Goal: Information Seeking & Learning: Learn about a topic

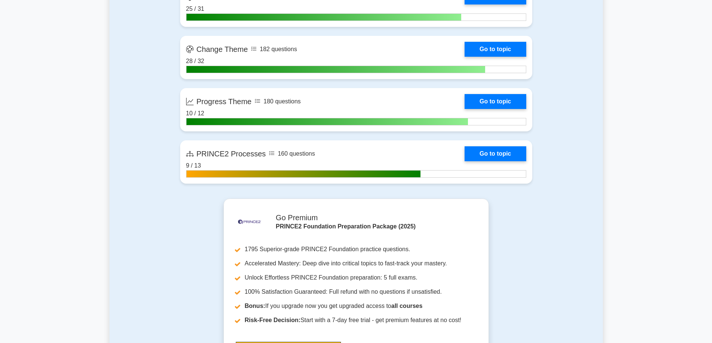
scroll to position [813, 0]
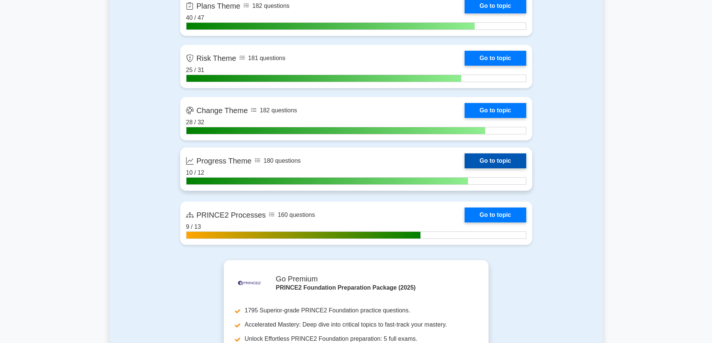
click at [503, 159] on link "Go to topic" at bounding box center [494, 161] width 61 height 15
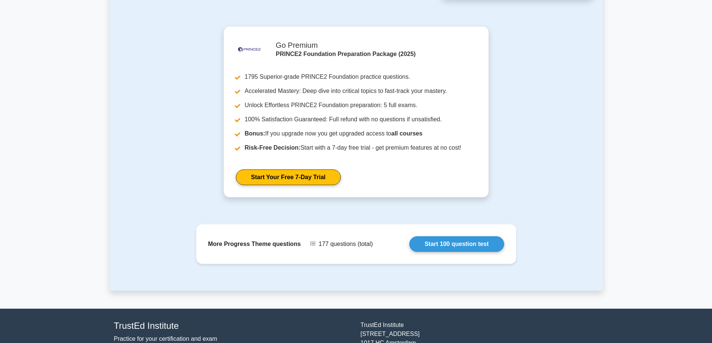
scroll to position [589, 0]
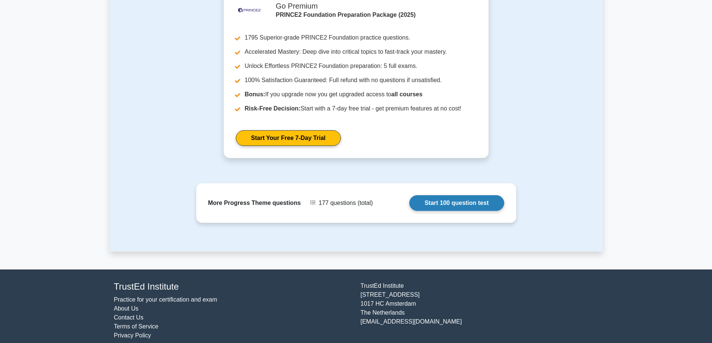
click at [470, 195] on link "Start 100 question test" at bounding box center [456, 203] width 95 height 16
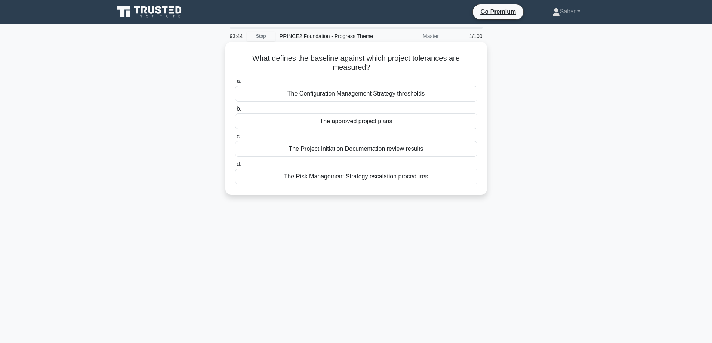
click at [347, 121] on div "The approved project plans" at bounding box center [356, 122] width 242 height 16
click at [235, 112] on input "b. The approved project plans" at bounding box center [235, 109] width 0 height 5
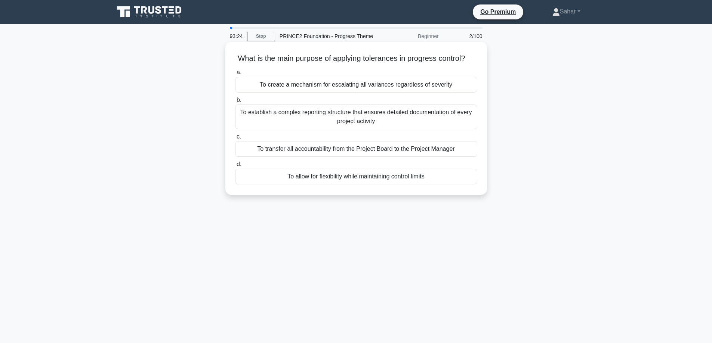
click at [302, 185] on div "To allow for flexibility while maintaining control limits" at bounding box center [356, 177] width 242 height 16
click at [235, 167] on input "d. To allow for flexibility while maintaining control limits" at bounding box center [235, 164] width 0 height 5
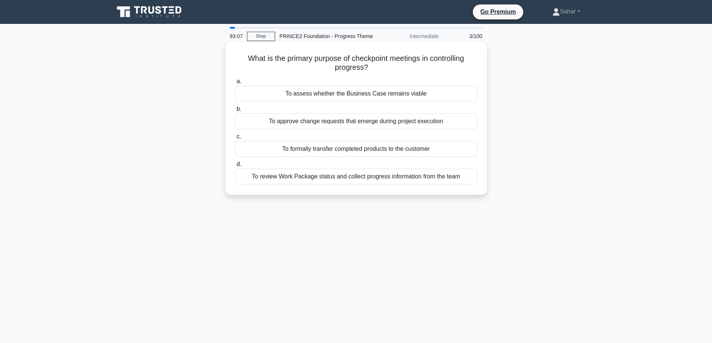
click at [318, 181] on div "To review Work Package status and collect progress information from the team" at bounding box center [356, 177] width 242 height 16
click at [235, 167] on input "d. To review Work Package status and collect progress information from the team" at bounding box center [235, 164] width 0 height 5
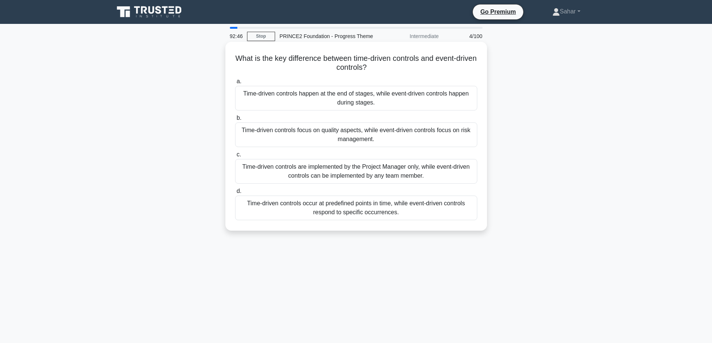
click at [334, 214] on div "Time-driven controls occur at predefined points in time, while event-driven con…" at bounding box center [356, 208] width 242 height 25
click at [235, 194] on input "d. Time-driven controls occur at predefined points in time, while event-driven …" at bounding box center [235, 191] width 0 height 5
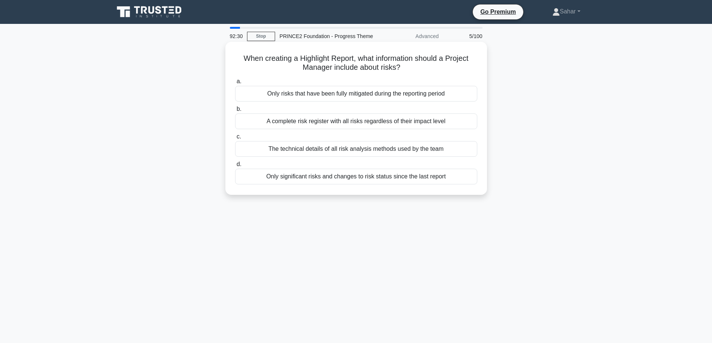
click at [394, 181] on div "Only significant risks and changes to risk status since the last report" at bounding box center [356, 177] width 242 height 16
click at [235, 167] on input "d. Only significant risks and changes to risk status since the last report" at bounding box center [235, 164] width 0 height 5
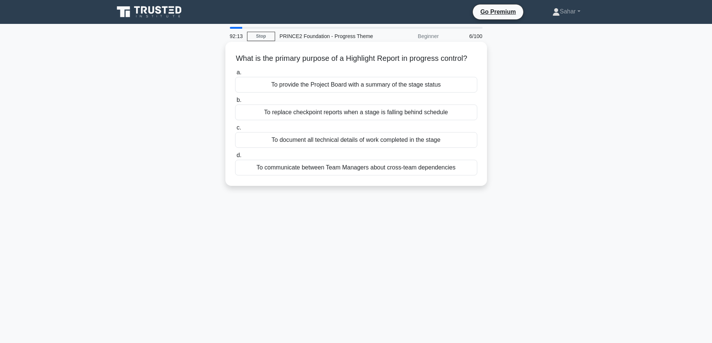
click at [354, 93] on div "To provide the Project Board with a summary of the stage status" at bounding box center [356, 85] width 242 height 16
click at [235, 75] on input "a. To provide the Project Board with a summary of the stage status" at bounding box center [235, 72] width 0 height 5
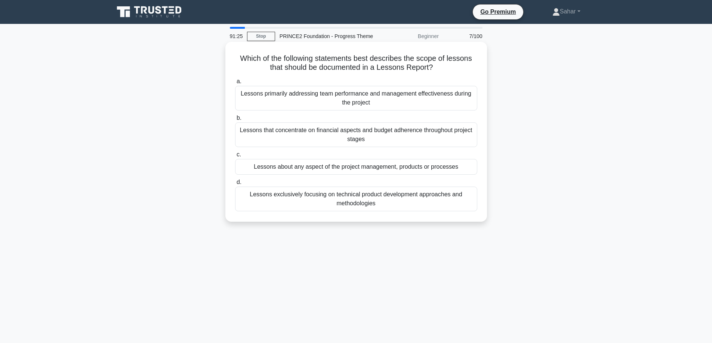
click at [345, 170] on div "Lessons about any aspect of the project management, products or processes" at bounding box center [356, 167] width 242 height 16
click at [235, 157] on input "c. Lessons about any aspect of the project management, products or processes" at bounding box center [235, 154] width 0 height 5
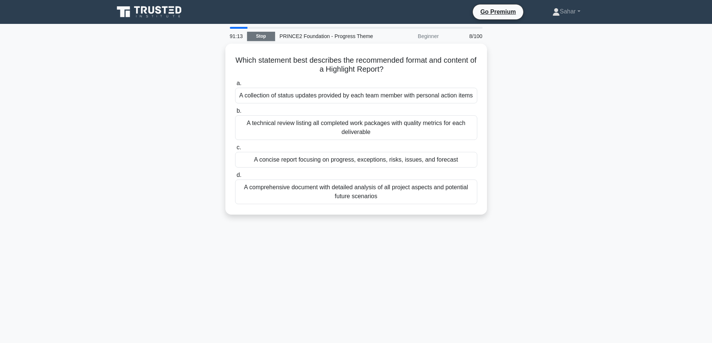
click at [256, 33] on link "Stop" at bounding box center [261, 36] width 28 height 9
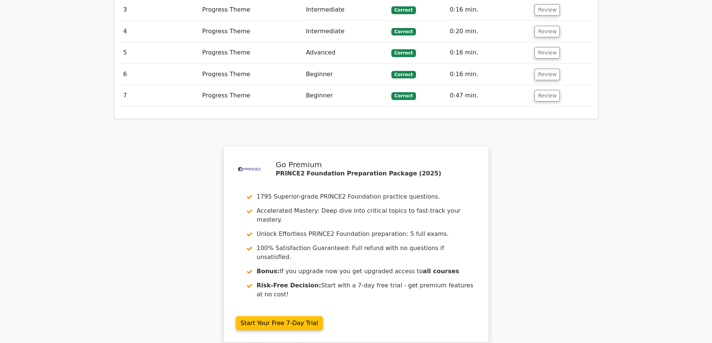
scroll to position [1098, 0]
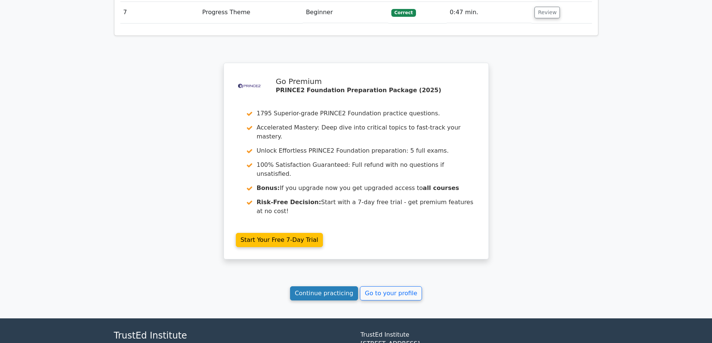
click at [322, 286] on link "Continue practicing" at bounding box center [324, 293] width 68 height 14
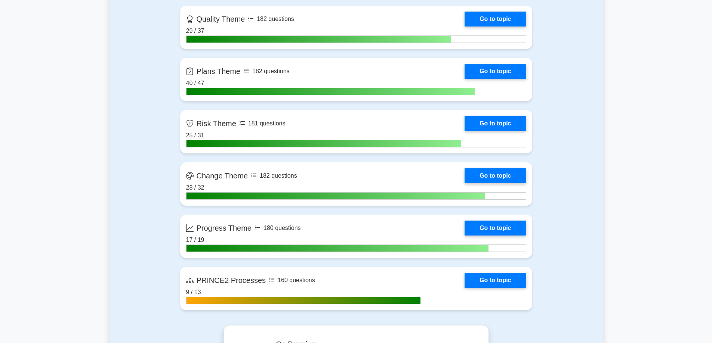
scroll to position [755, 0]
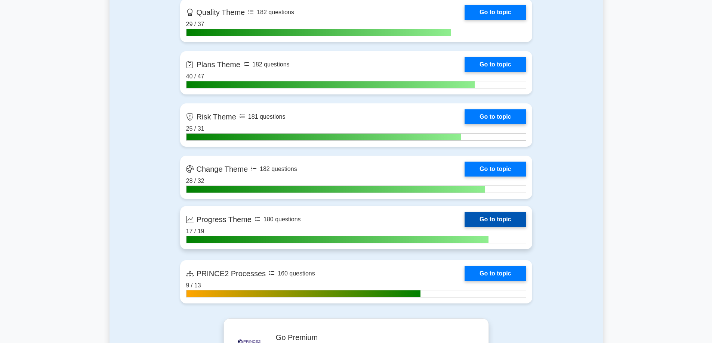
click at [515, 216] on link "Go to topic" at bounding box center [494, 219] width 61 height 15
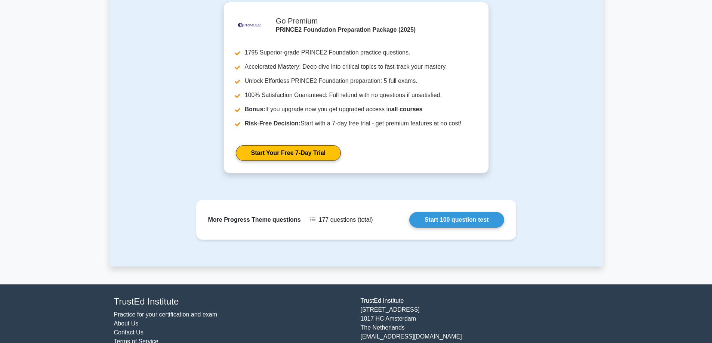
scroll to position [580, 0]
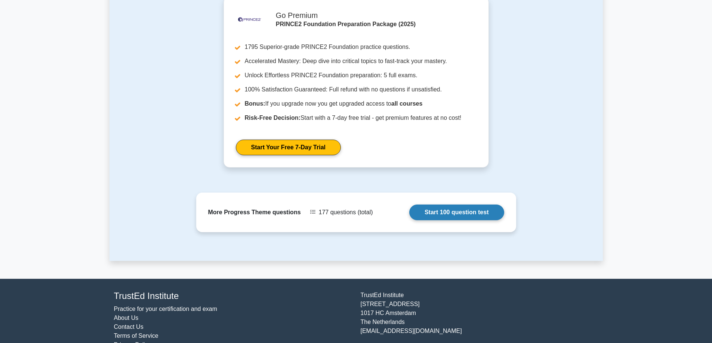
click at [478, 205] on link "Start 100 question test" at bounding box center [456, 213] width 95 height 16
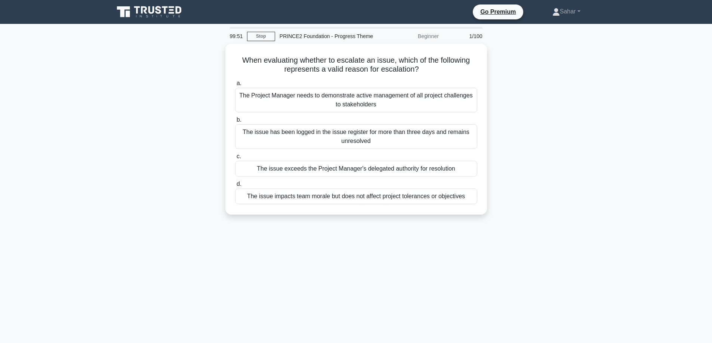
click at [269, 31] on div "99:51 Stop PRINCE2 Foundation - Progress Theme Beginner 1/100" at bounding box center [355, 36] width 261 height 15
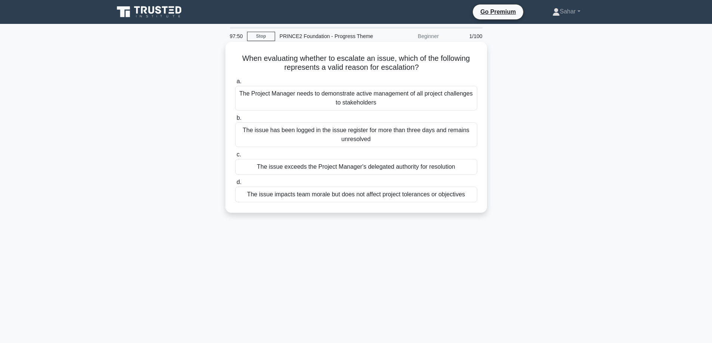
click at [288, 172] on div "The issue exceeds the Project Manager's delegated authority for resolution" at bounding box center [356, 167] width 242 height 16
click at [235, 157] on input "c. The issue exceeds the Project Manager's delegated authority for resolution" at bounding box center [235, 154] width 0 height 5
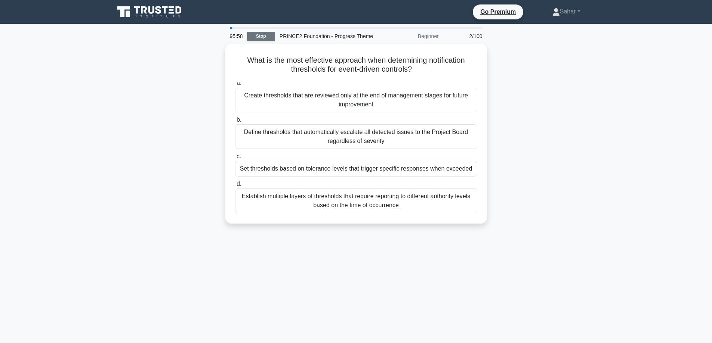
click at [269, 39] on link "Stop" at bounding box center [261, 36] width 28 height 9
click at [265, 35] on link "Stop" at bounding box center [261, 36] width 28 height 9
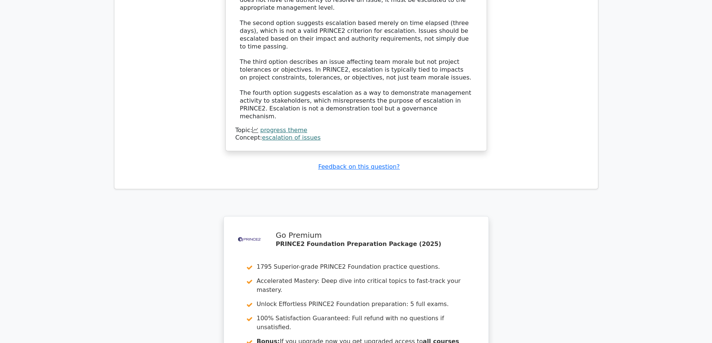
scroll to position [985, 0]
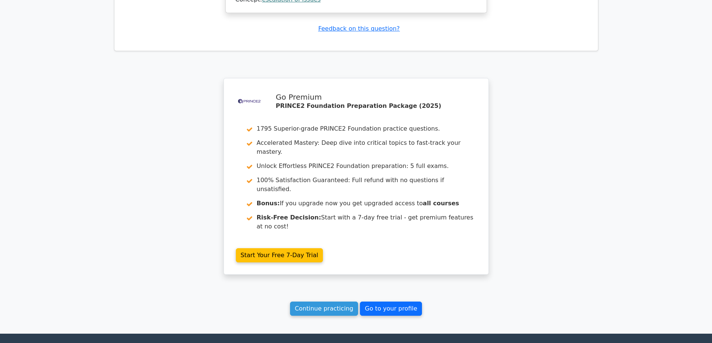
click at [382, 302] on link "Go to your profile" at bounding box center [391, 309] width 62 height 14
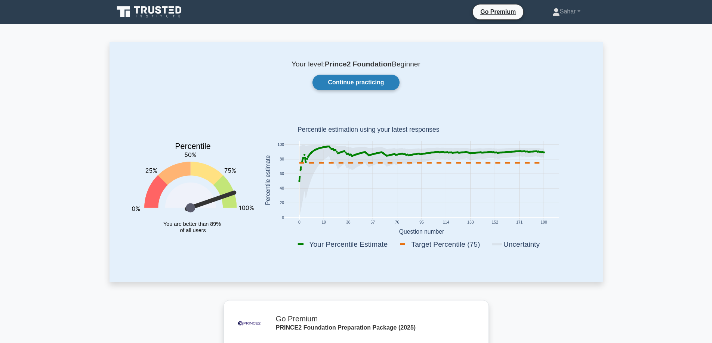
click at [368, 77] on link "Continue practicing" at bounding box center [355, 83] width 87 height 16
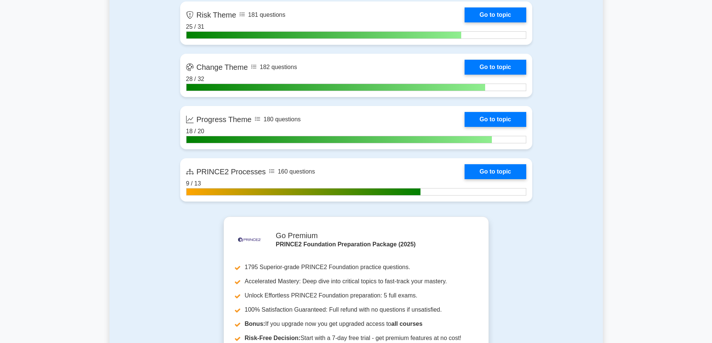
scroll to position [850, 0]
